Goal: Navigation & Orientation: Find specific page/section

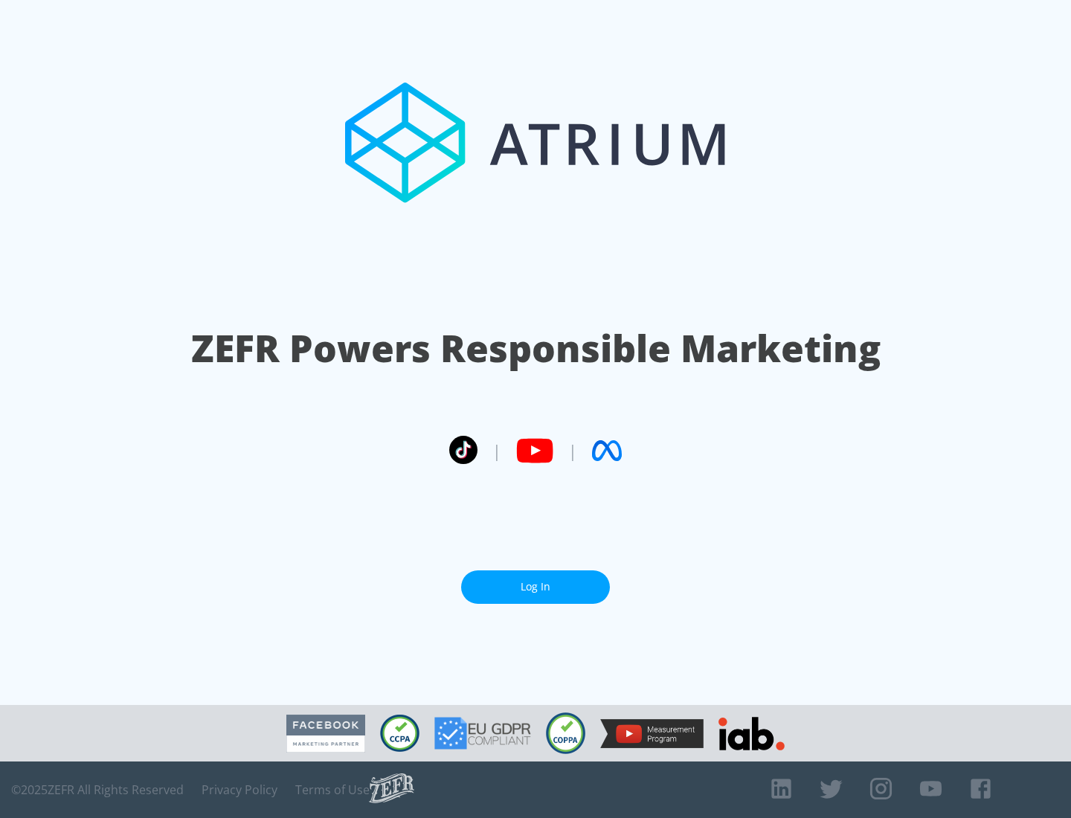
click at [535, 581] on link "Log In" at bounding box center [535, 586] width 149 height 33
